Goal: Browse casually

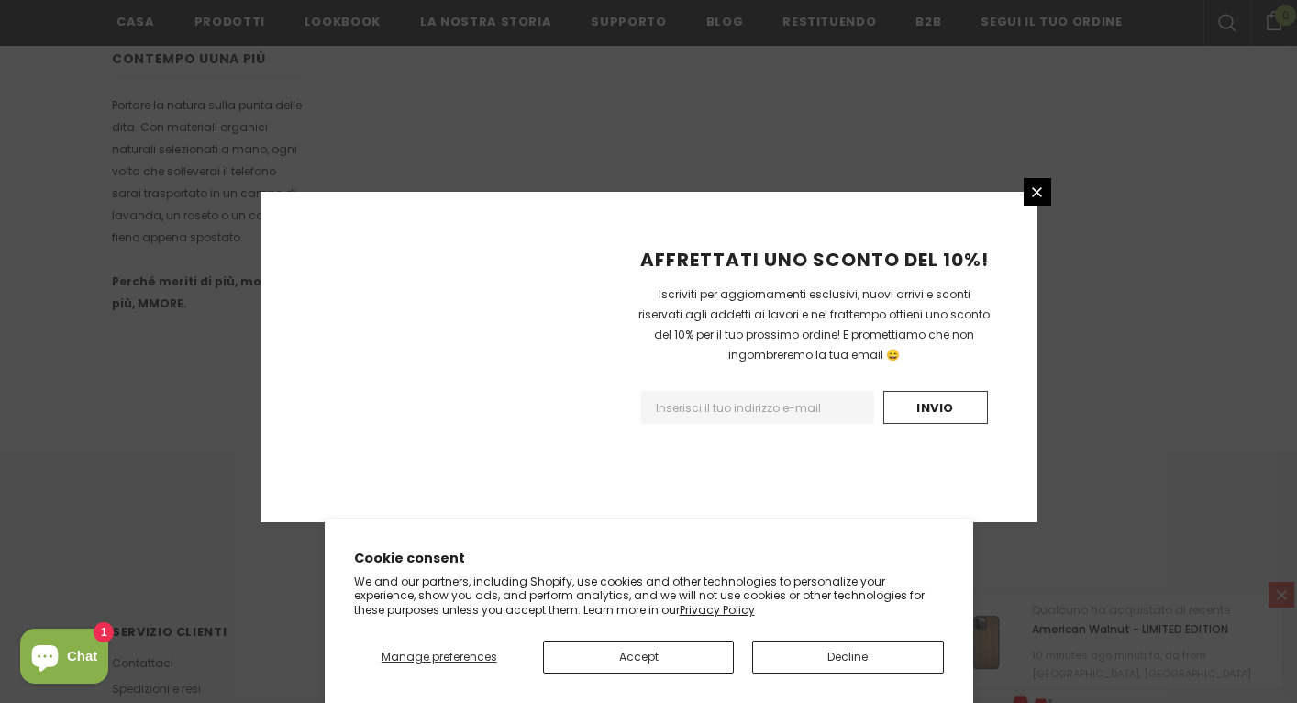
scroll to position [1178, 0]
